Goal: Information Seeking & Learning: Find specific fact

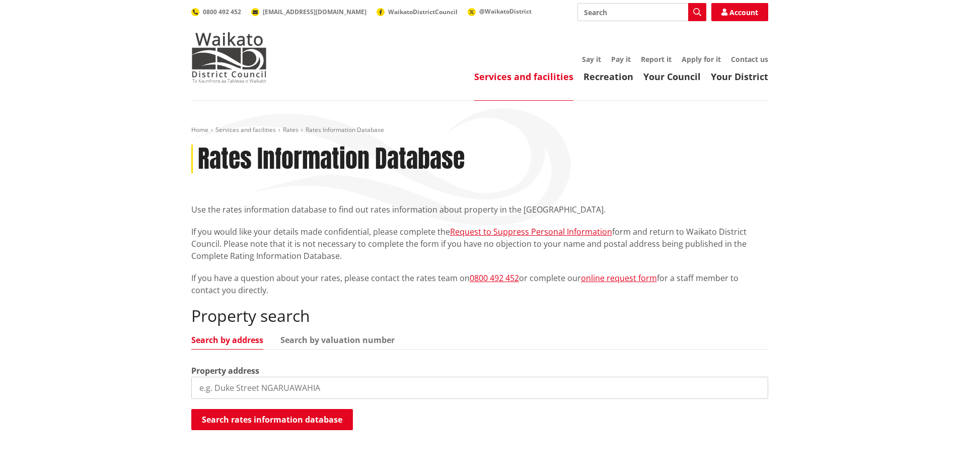
click at [265, 379] on input "search" at bounding box center [479, 387] width 577 height 22
click at [229, 385] on input "search" at bounding box center [479, 387] width 577 height 22
paste input "9 Magnolia Close, Te Kauwhata"
type input "9 Magnolia Close"
click at [303, 418] on button "Search rates information database" at bounding box center [272, 419] width 162 height 21
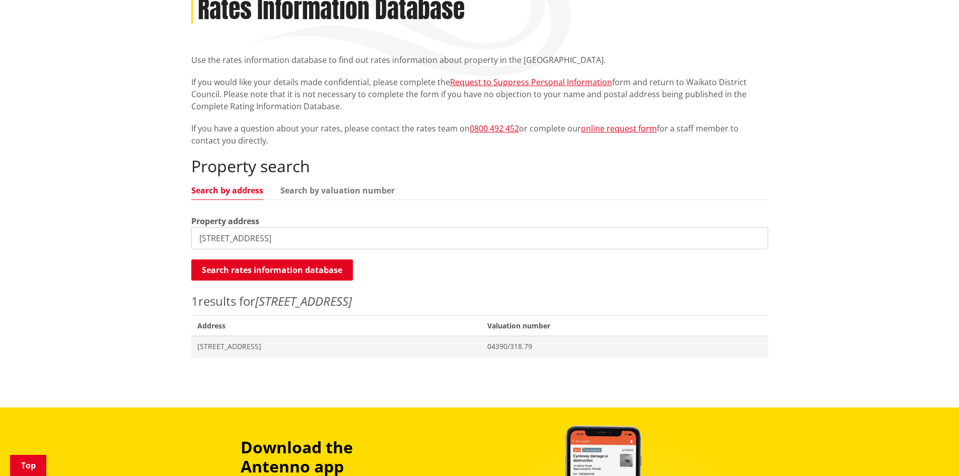
scroll to position [151, 0]
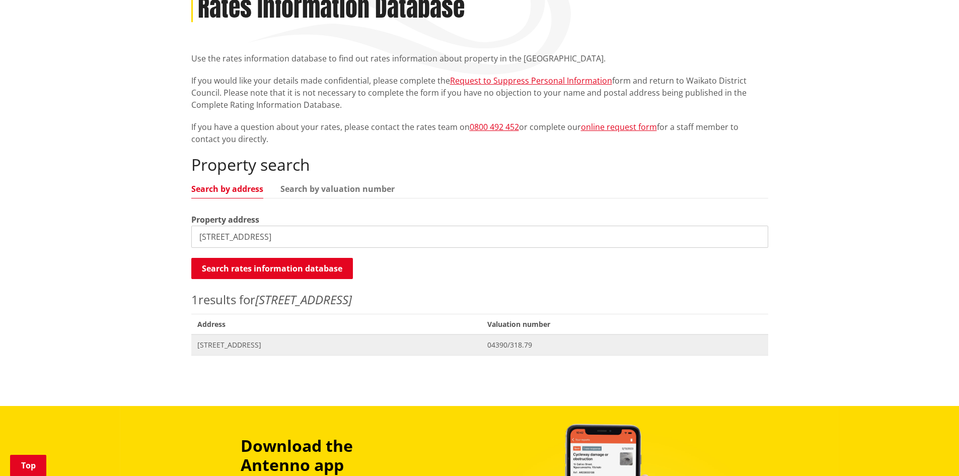
click at [301, 349] on span "[STREET_ADDRESS]" at bounding box center [336, 345] width 278 height 10
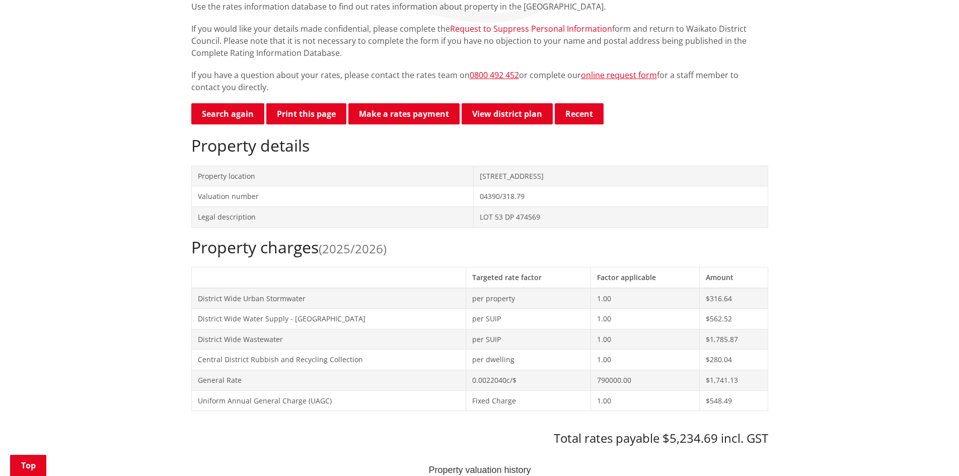
scroll to position [201, 0]
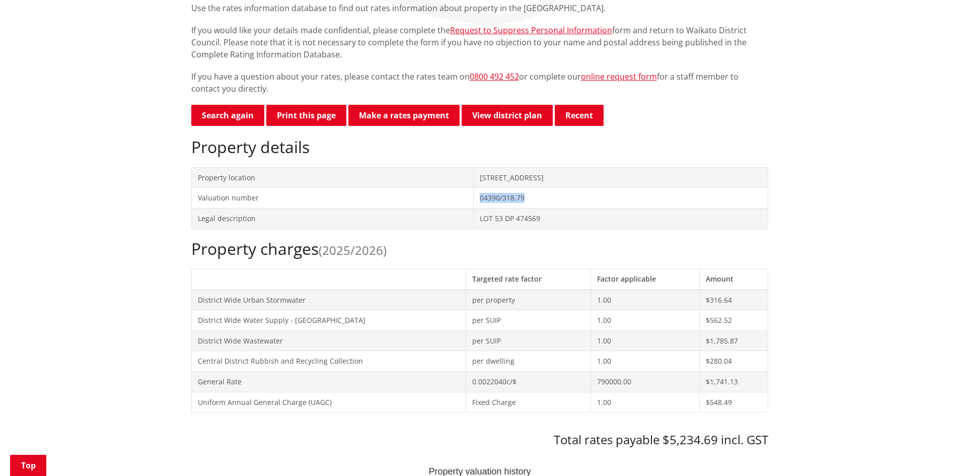
drag, startPoint x: 413, startPoint y: 199, endPoint x: 473, endPoint y: 198, distance: 60.4
click at [474, 198] on td "04390/318.79" at bounding box center [621, 198] width 294 height 21
copy td "04390/318.79"
click at [486, 188] on td "04390/318.79" at bounding box center [621, 198] width 294 height 21
drag, startPoint x: 450, startPoint y: 200, endPoint x: 385, endPoint y: 197, distance: 64.5
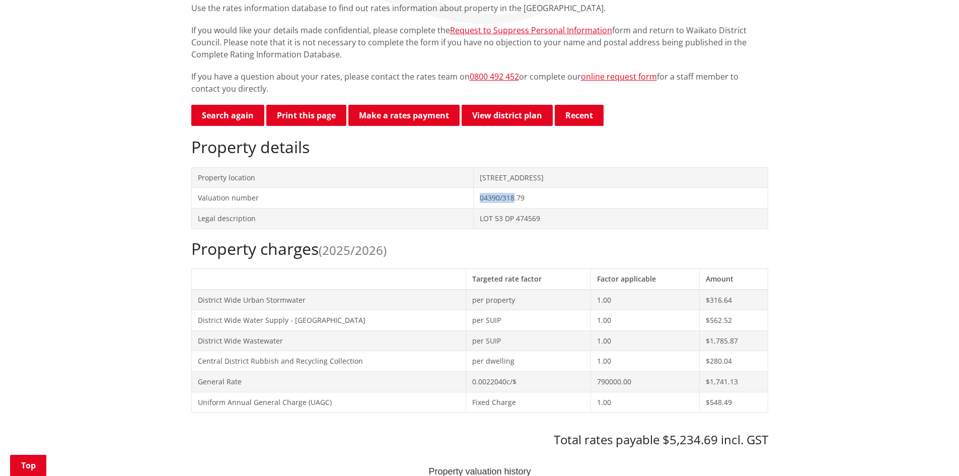
click at [385, 197] on tr "Valuation number 04390/318.79" at bounding box center [479, 198] width 576 height 21
copy tr "04390/318"
click at [474, 195] on td "04390/318.79" at bounding box center [621, 198] width 294 height 21
click at [474, 196] on td "04390/318.79" at bounding box center [621, 198] width 294 height 21
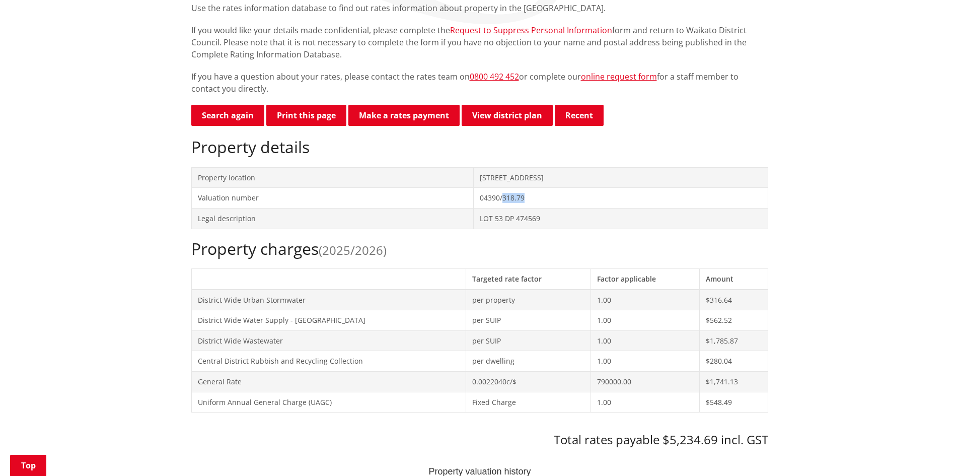
click at [474, 196] on td "04390/318.79" at bounding box center [621, 198] width 294 height 21
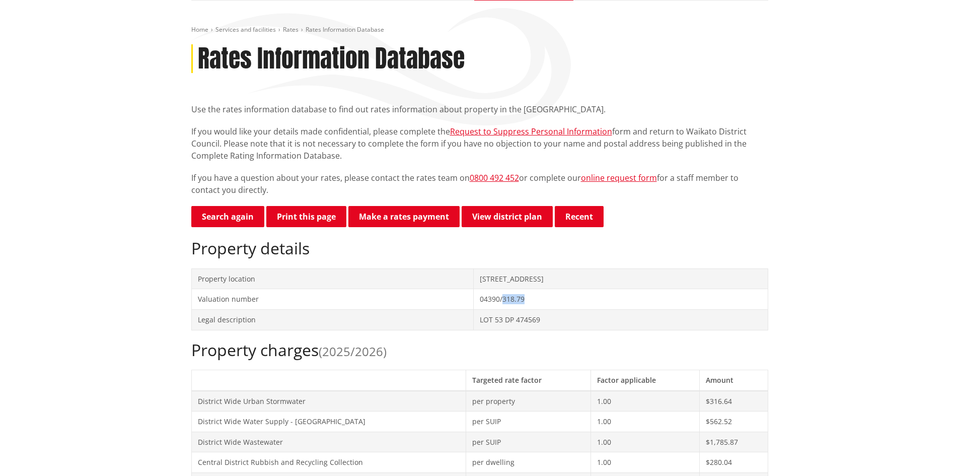
scroll to position [101, 0]
drag, startPoint x: 416, startPoint y: 297, endPoint x: 498, endPoint y: 295, distance: 82.6
click at [498, 295] on td "04390/318.79" at bounding box center [621, 298] width 294 height 21
copy td "04390/318.79"
click at [474, 277] on td "[STREET_ADDRESS]" at bounding box center [621, 278] width 294 height 21
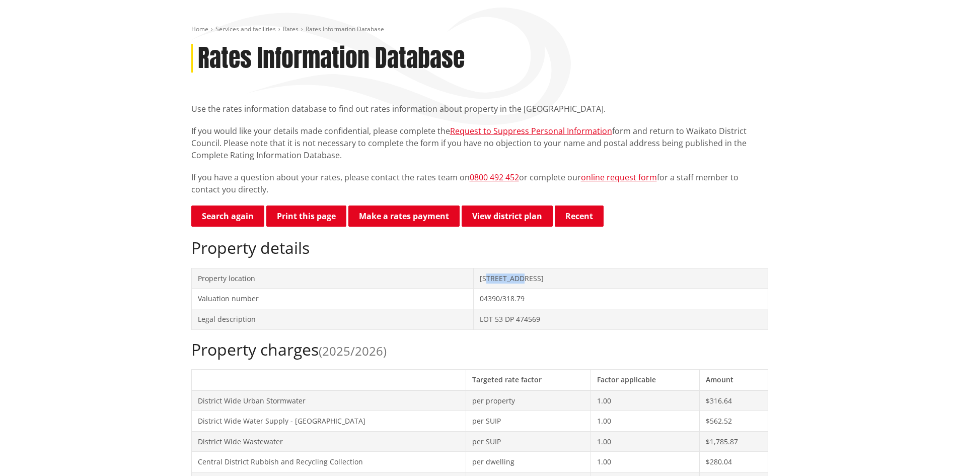
click at [474, 277] on td "[STREET_ADDRESS]" at bounding box center [621, 278] width 294 height 21
copy td "Magnolia"
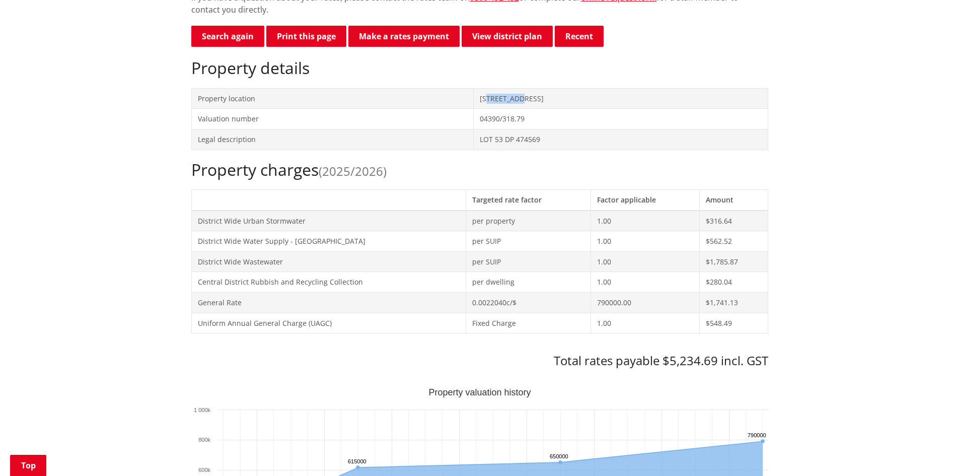
scroll to position [302, 0]
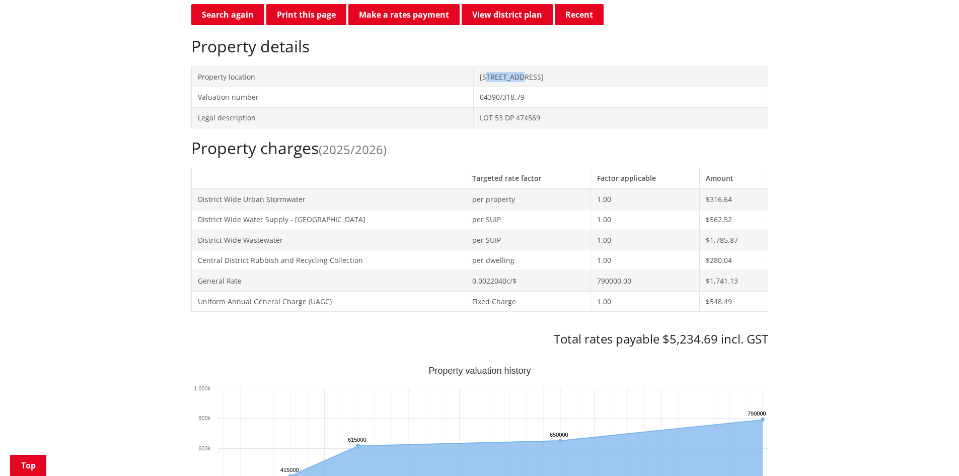
drag, startPoint x: 308, startPoint y: 22, endPoint x: 259, endPoint y: 147, distance: 134.7
click at [308, 22] on button "Print this page" at bounding box center [306, 14] width 80 height 21
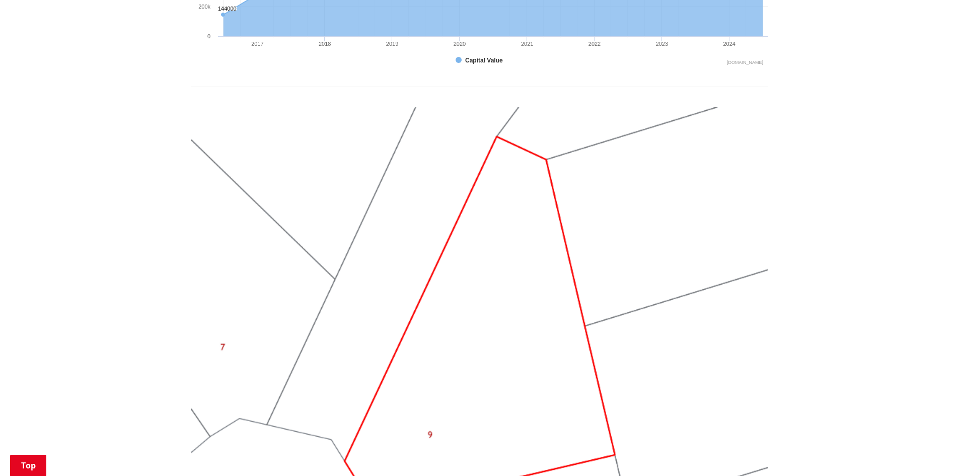
scroll to position [805, 0]
